Goal: Task Accomplishment & Management: Complete application form

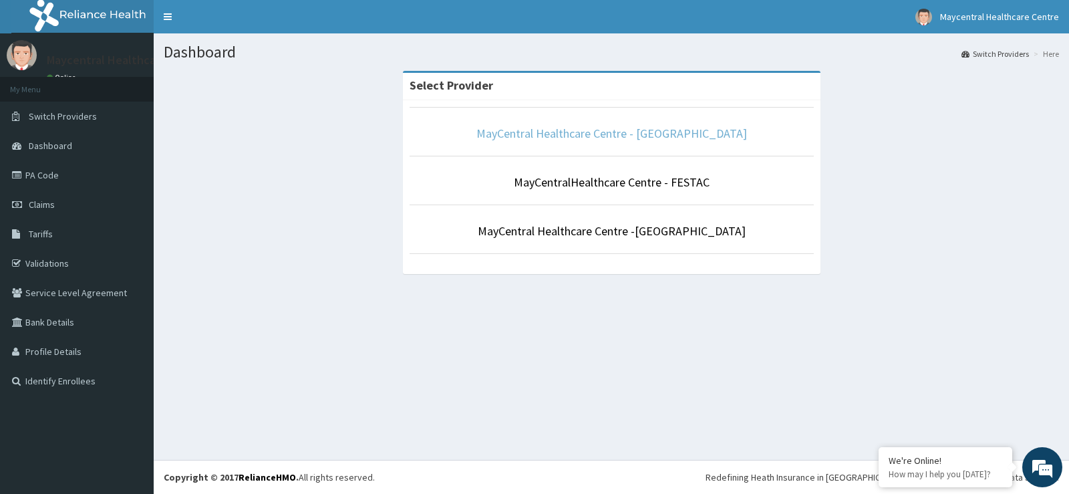
click at [593, 138] on link "MayCentral Healthcare Centre - [GEOGRAPHIC_DATA]" at bounding box center [611, 133] width 271 height 15
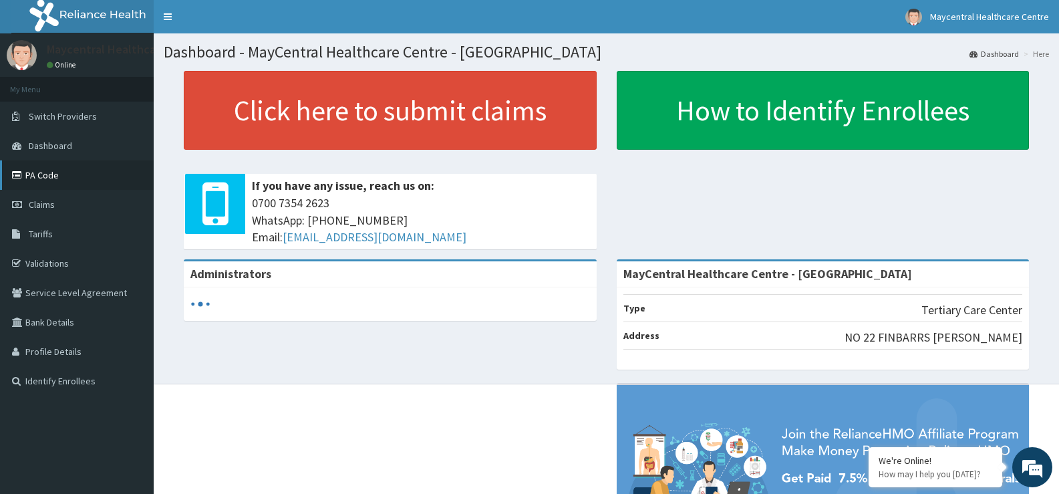
click at [59, 177] on link "PA Code" at bounding box center [77, 174] width 154 height 29
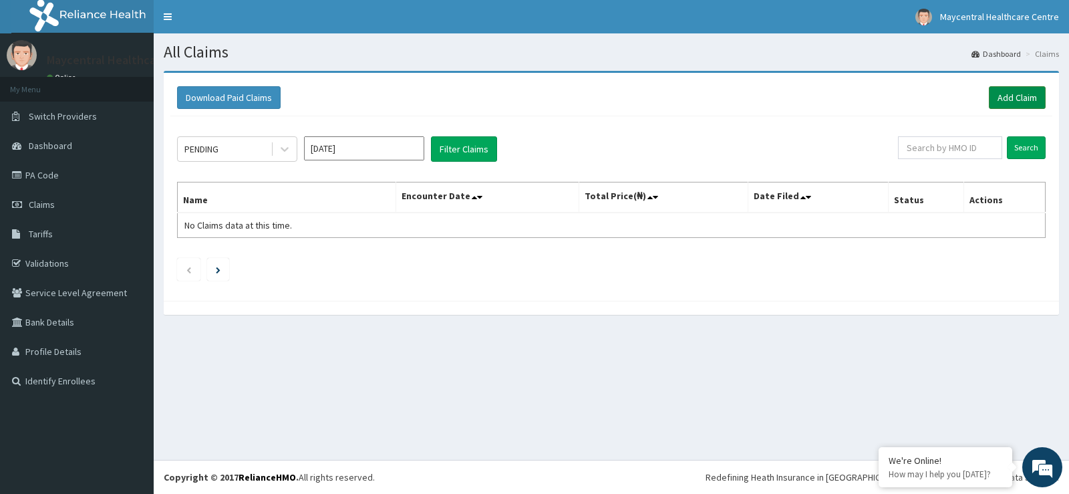
click at [1026, 101] on link "Add Claim" at bounding box center [1017, 97] width 57 height 23
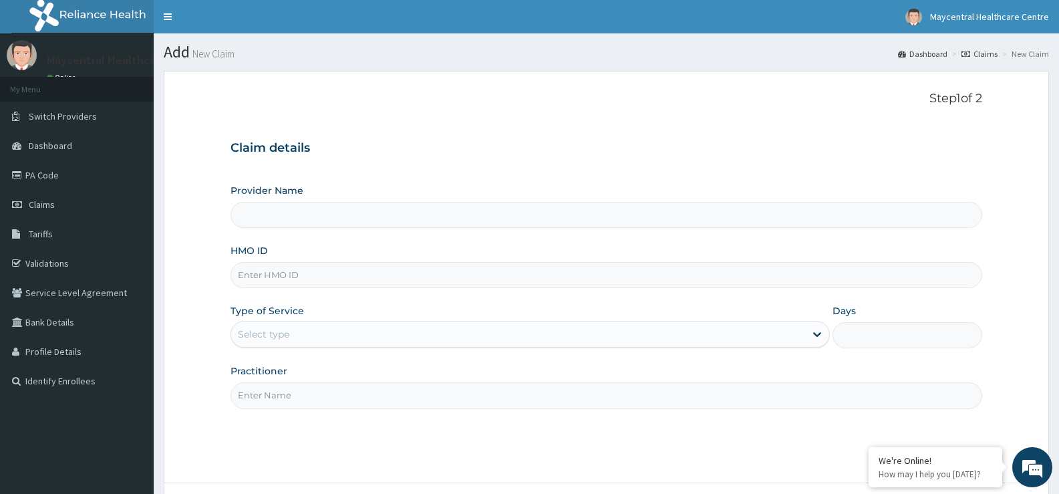
click at [308, 213] on input "Provider Name" at bounding box center [607, 215] width 752 height 26
click at [303, 270] on input "HMO ID" at bounding box center [607, 275] width 752 height 26
type input "MayCentral Healthcare Centre - [GEOGRAPHIC_DATA]"
type input "LGL/10088/D"
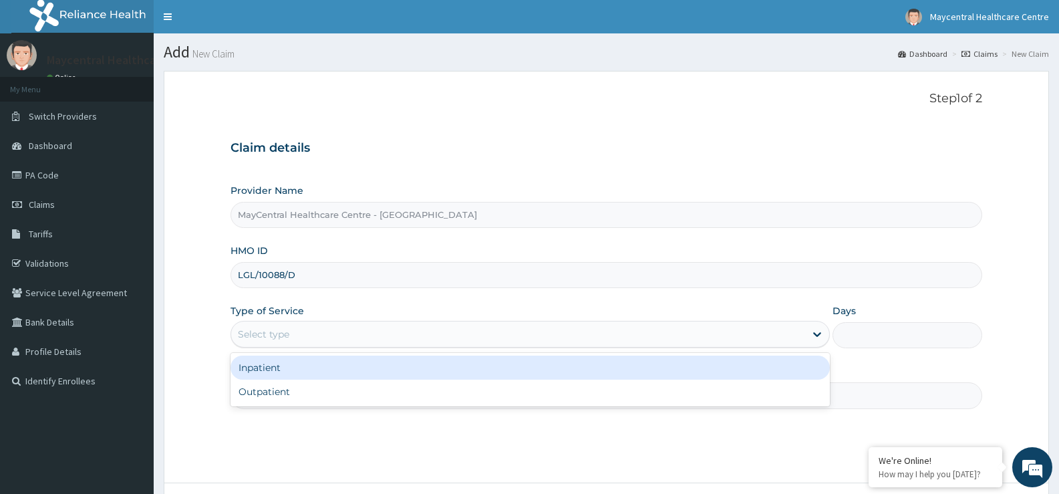
click at [329, 331] on div "Select type" at bounding box center [517, 333] width 573 height 21
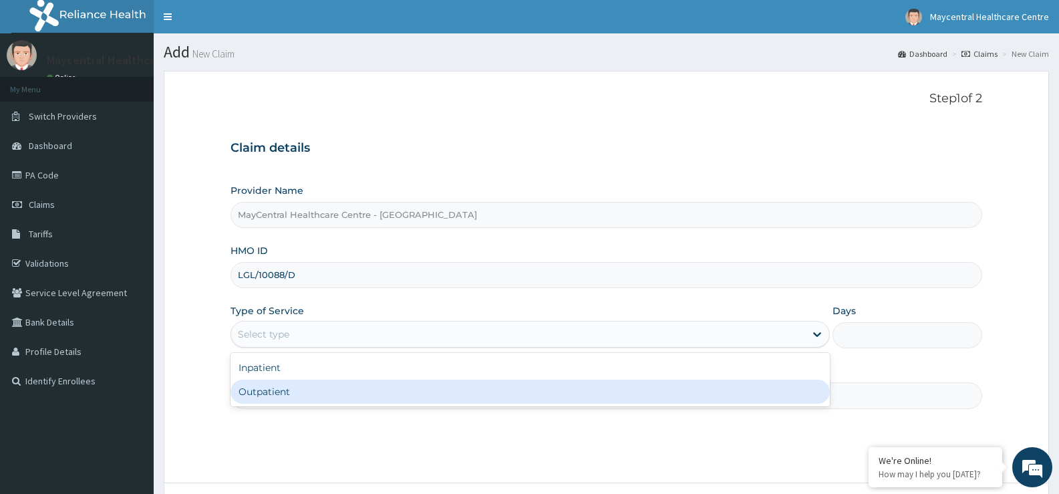
click at [334, 390] on div "Outpatient" at bounding box center [530, 392] width 599 height 24
type input "1"
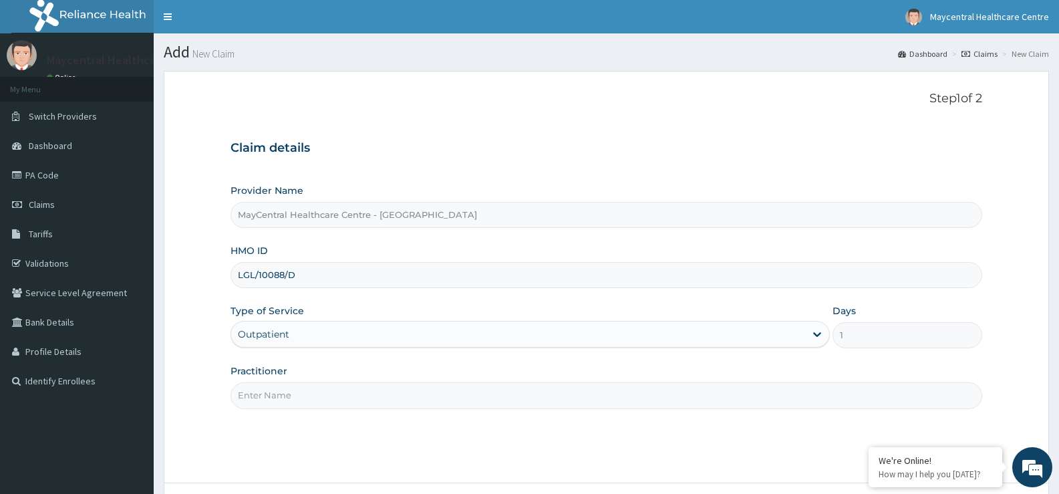
click at [338, 391] on input "Practitioner" at bounding box center [607, 395] width 752 height 26
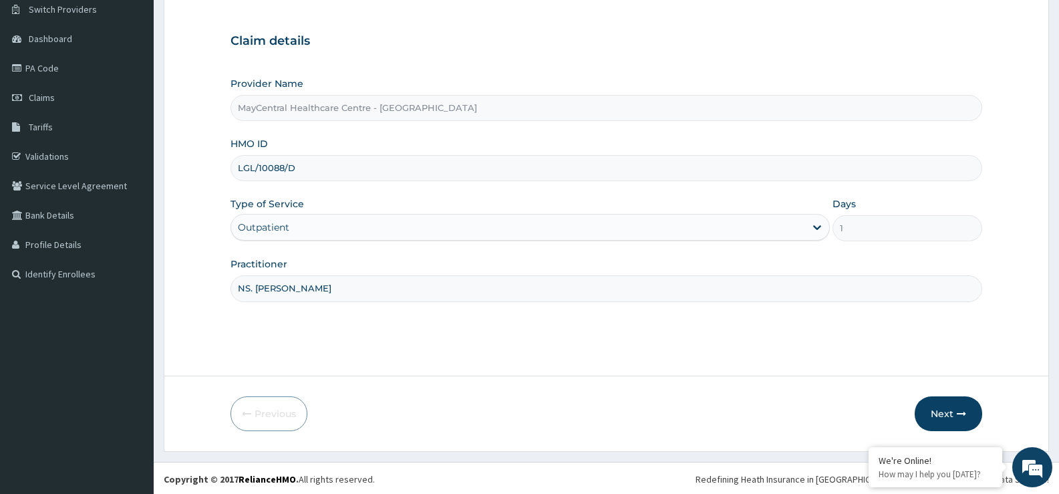
scroll to position [109, 0]
type input "NS. [PERSON_NAME]"
click at [941, 411] on button "Next" at bounding box center [948, 411] width 67 height 35
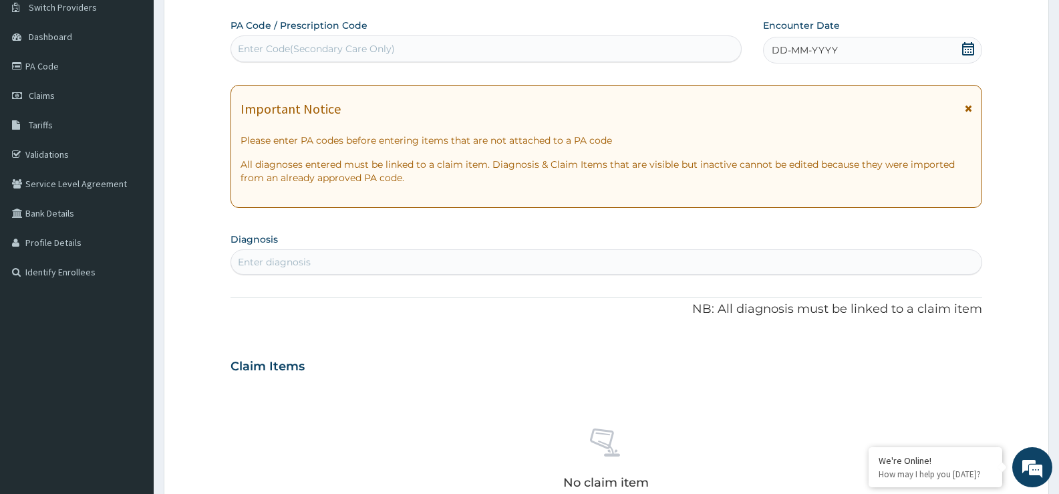
click at [291, 49] on div "Enter Code(Secondary Care Only)" at bounding box center [316, 48] width 157 height 13
type input "PA/DE89F9"
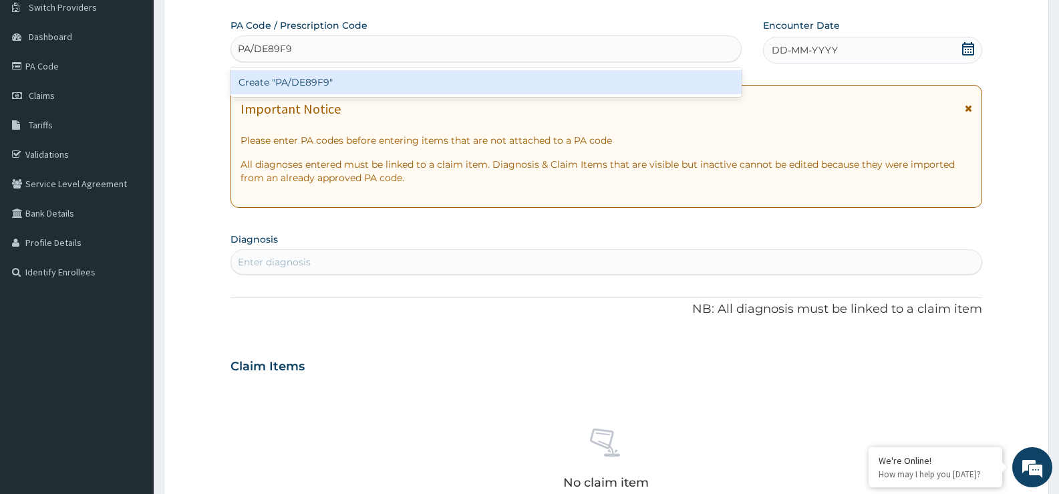
click at [329, 86] on div "Create "PA/DE89F9"" at bounding box center [486, 82] width 511 height 24
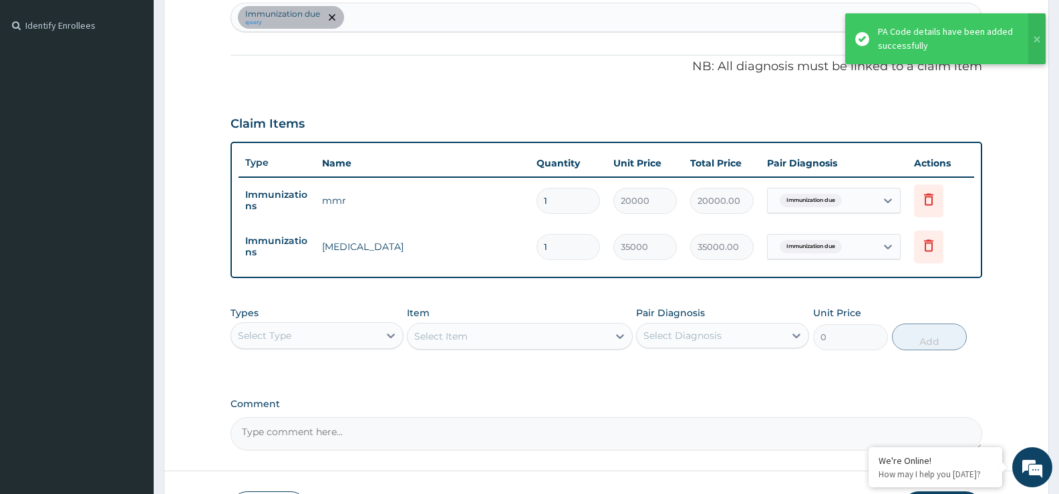
scroll to position [452, 0]
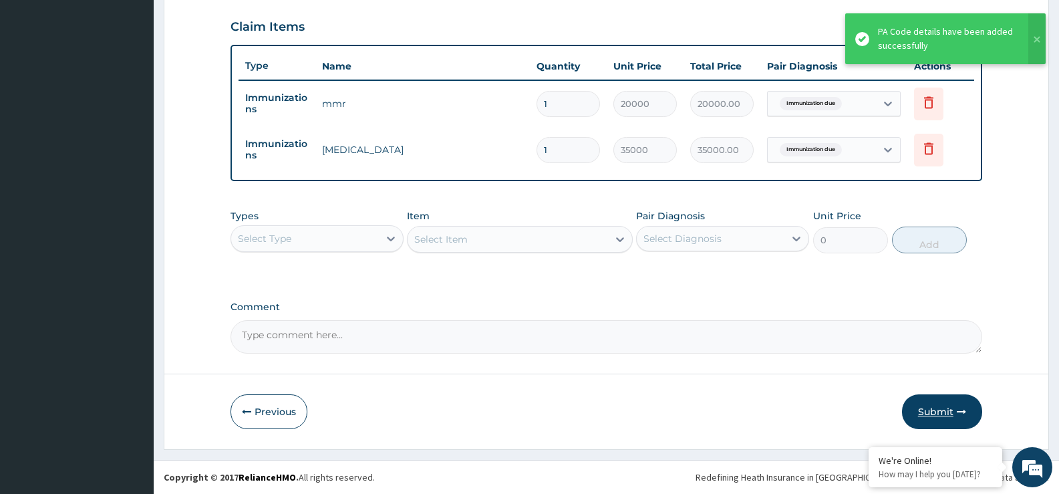
click at [937, 410] on button "Submit" at bounding box center [942, 411] width 80 height 35
